Goal: Navigation & Orientation: Go to known website

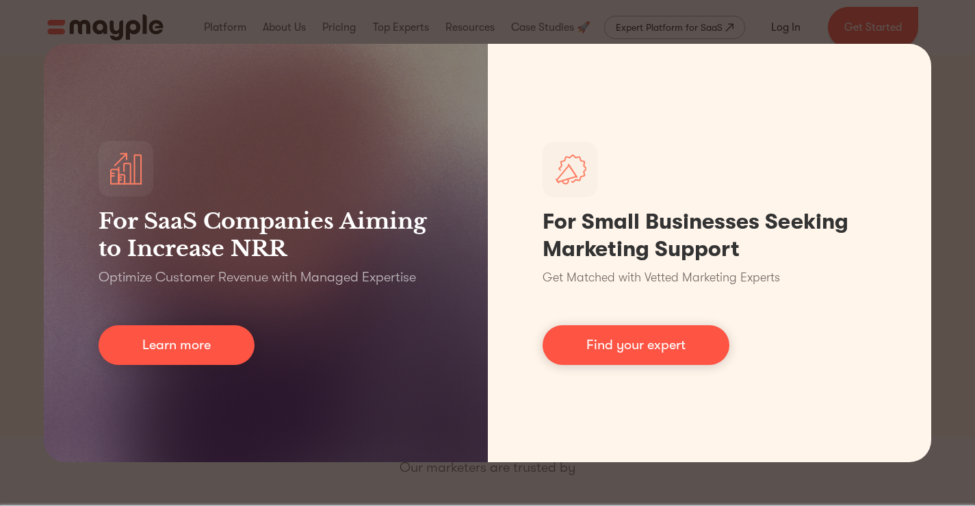
drag, startPoint x: 0, startPoint y: 355, endPoint x: 487, endPoint y: 329, distance: 487.4
click at [0, 356] on div "For SaaS Companies Aiming to Increase NRR Optimize Customer Revenue with Manage…" at bounding box center [487, 253] width 975 height 506
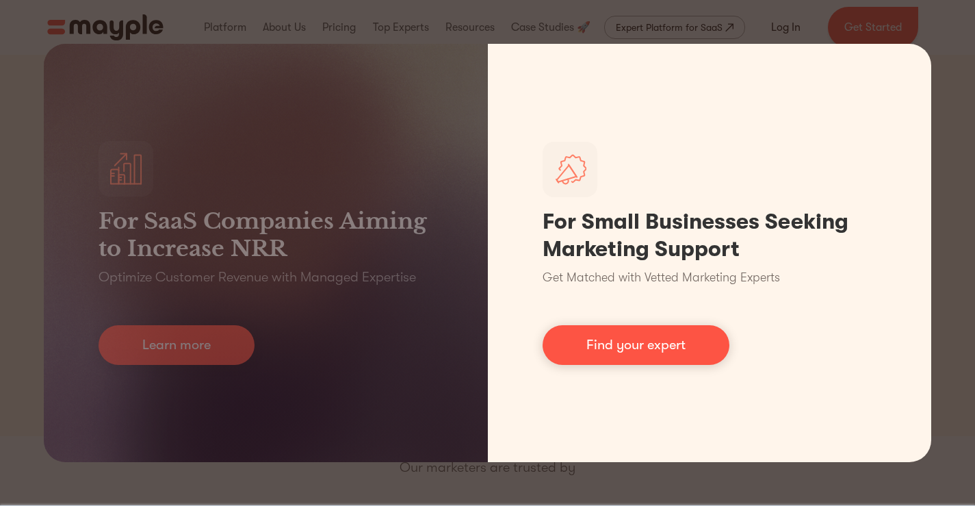
click at [791, 43] on div "For SaaS Companies Aiming to Increase NRR Optimize Customer Revenue with Manage…" at bounding box center [487, 253] width 975 height 506
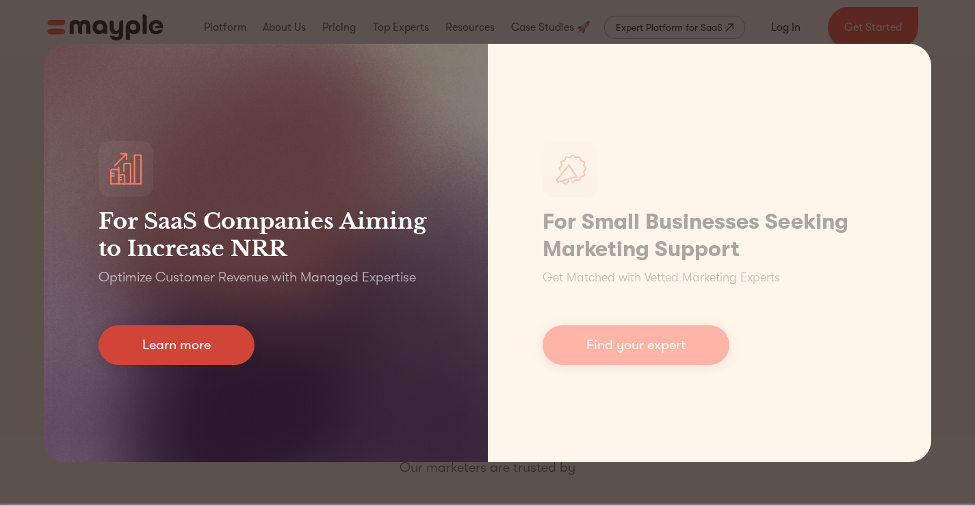
click at [210, 346] on link "Learn more" at bounding box center [177, 345] width 156 height 40
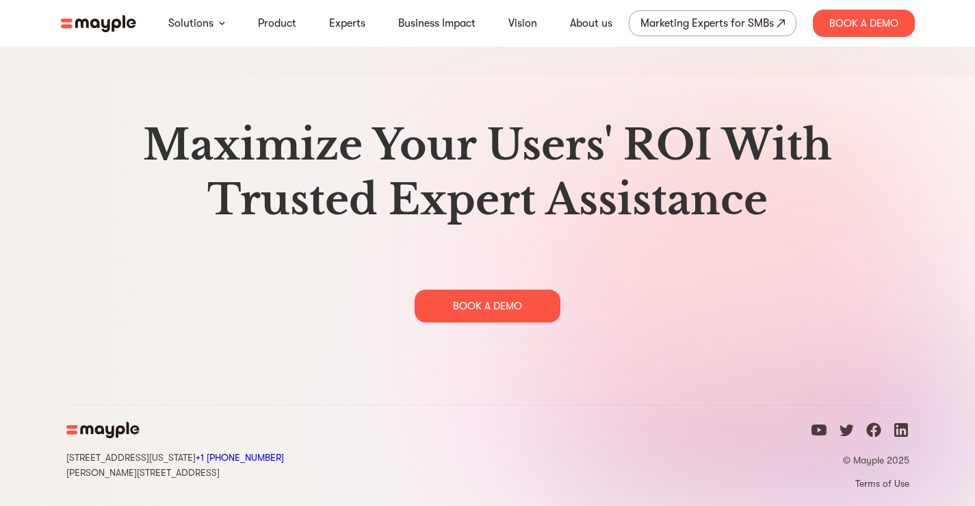
click at [878, 431] on icon "facebook icon" at bounding box center [874, 430] width 14 height 14
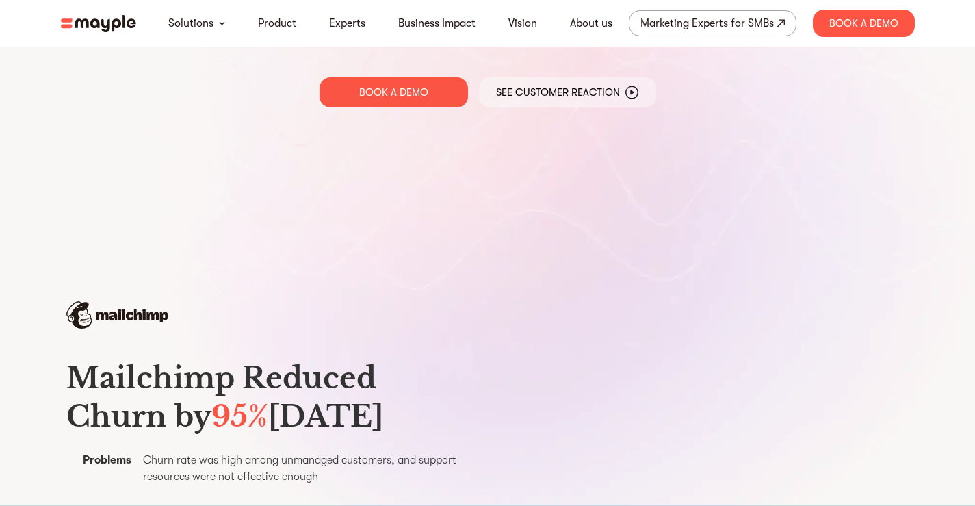
scroll to position [3819, 0]
